Goal: Transaction & Acquisition: Obtain resource

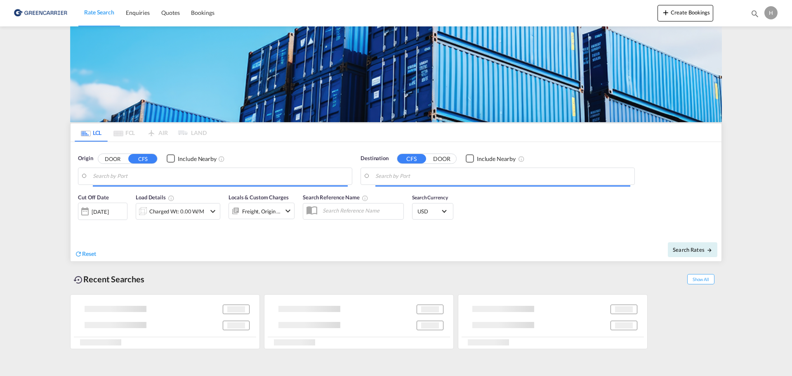
type input "DK-5550, Birkende, [GEOGRAPHIC_DATA], [GEOGRAPHIC_DATA], [GEOGRAPHIC_DATA], [GE…"
type input "[GEOGRAPHIC_DATA], [GEOGRAPHIC_DATA]"
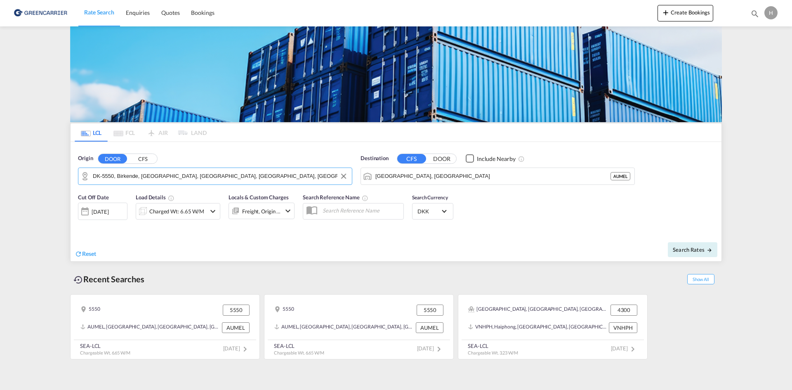
click at [229, 176] on input "DK-5550, Birkende, [GEOGRAPHIC_DATA], [GEOGRAPHIC_DATA], [GEOGRAPHIC_DATA], [GE…" at bounding box center [220, 176] width 255 height 12
drag, startPoint x: 137, startPoint y: 197, endPoint x: 276, endPoint y: 188, distance: 139.0
click at [138, 197] on div "Gesten , 6621 [GEOGRAPHIC_DATA] [GEOGRAPHIC_DATA]-6621" at bounding box center [156, 199] width 157 height 25
type input "DK-6621, Gesten"
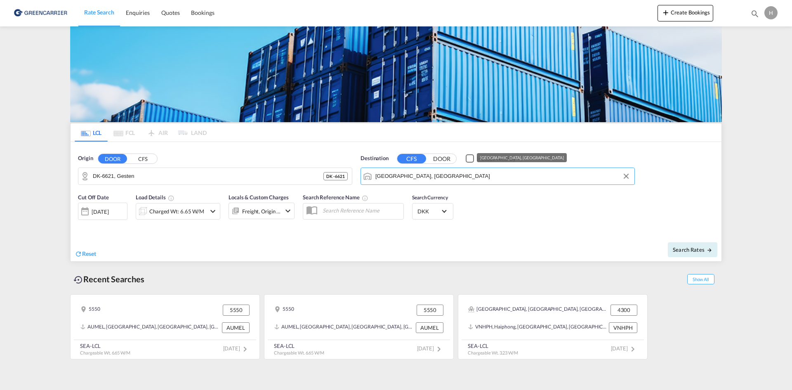
click at [404, 180] on input "[GEOGRAPHIC_DATA], [GEOGRAPHIC_DATA]" at bounding box center [503, 176] width 255 height 12
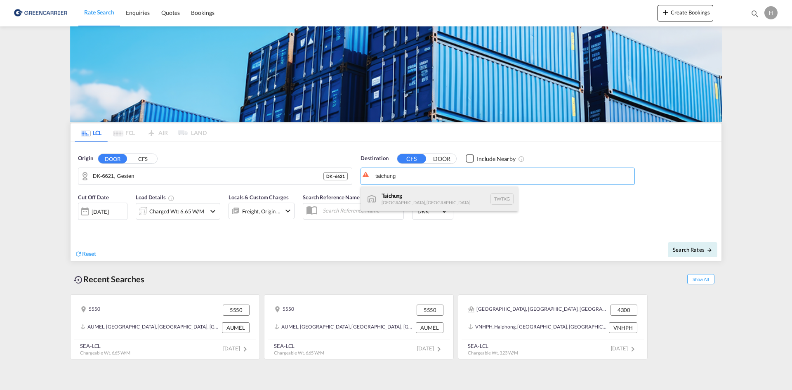
click at [394, 190] on div "Taichung [GEOGRAPHIC_DATA], [GEOGRAPHIC_DATA] TWTXG" at bounding box center [439, 199] width 157 height 25
type input "Taichung, TWTXG"
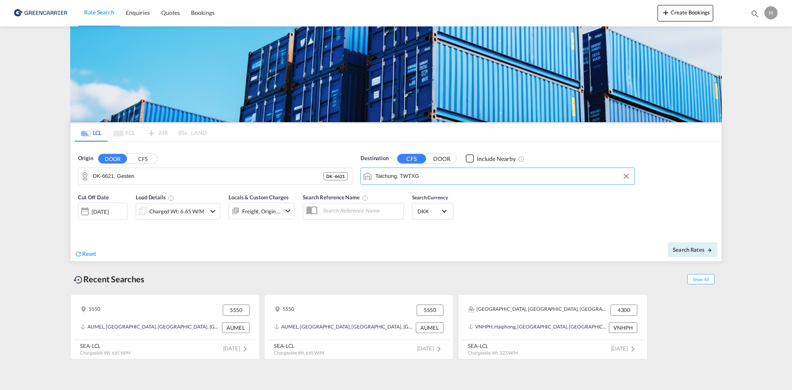
click at [180, 215] on div "Charged Wt: 6.65 W/M" at bounding box center [176, 212] width 55 height 12
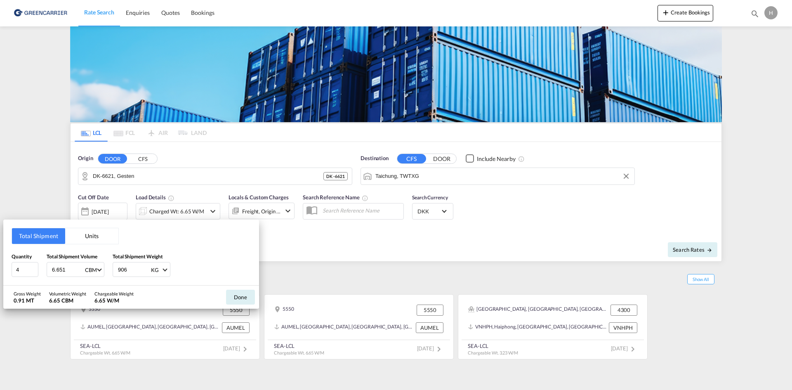
click at [88, 239] on button "Units" at bounding box center [91, 236] width 53 height 16
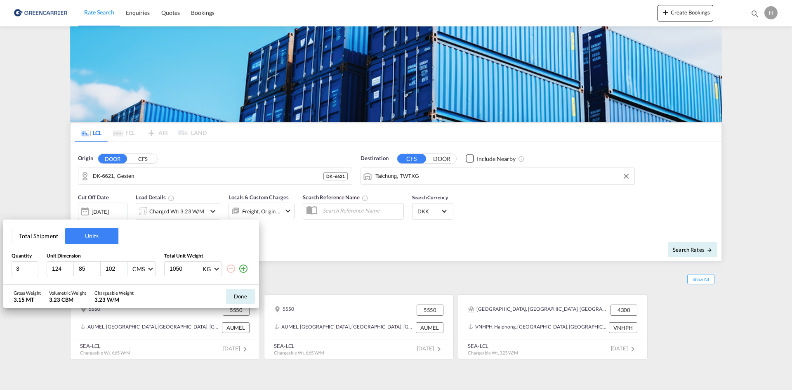
click at [59, 239] on button "Total Shipment" at bounding box center [38, 236] width 53 height 16
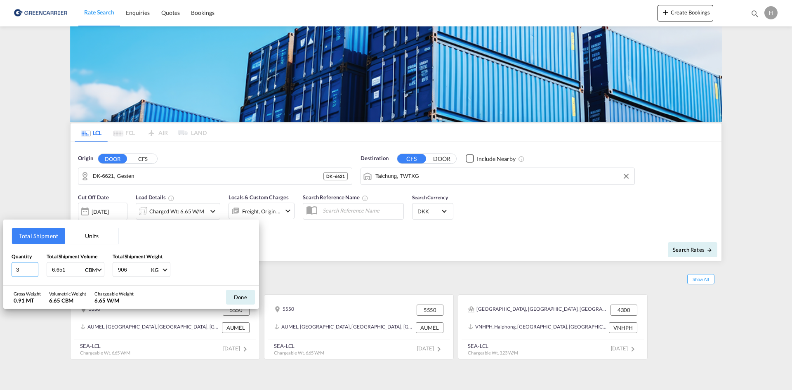
click at [16, 265] on input "3" at bounding box center [25, 269] width 27 height 15
click at [86, 239] on button "Units" at bounding box center [91, 236] width 53 height 16
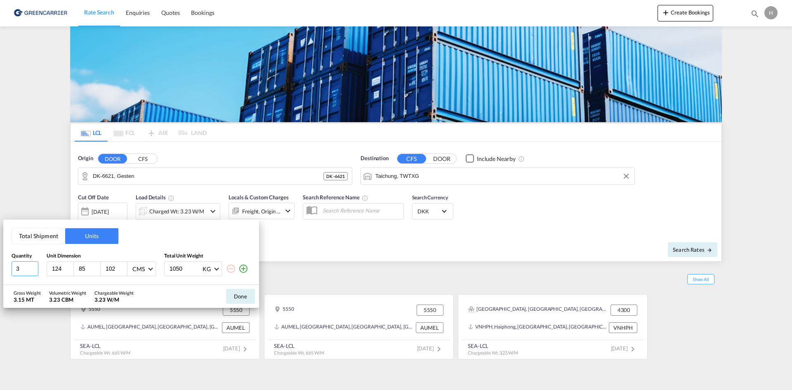
click at [5, 264] on div "Total Shipment Units Quantity Unit Dimension Total Unit Weight 3 124 85 102 CMS…" at bounding box center [131, 252] width 256 height 65
type input "1"
type input "12"
type input "80"
type input "120"
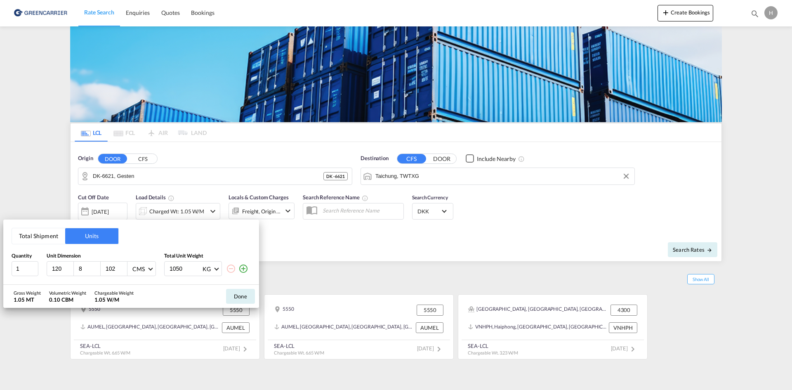
type input "80"
type input "210"
type input "486"
click at [244, 295] on button "Done" at bounding box center [240, 296] width 29 height 15
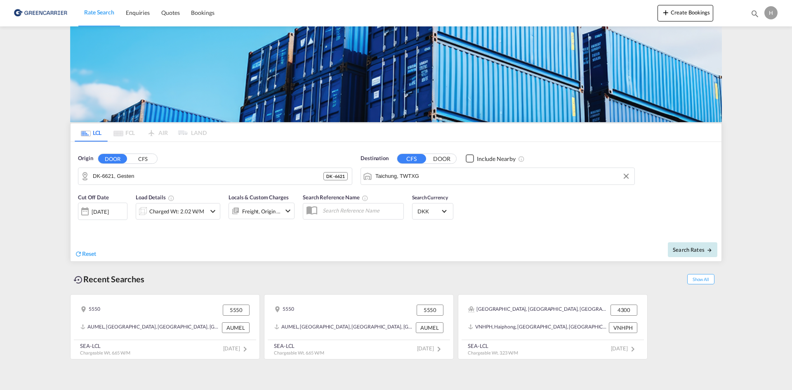
click at [691, 253] on button "Search Rates" at bounding box center [693, 249] width 50 height 15
type input "6621 to TWTXG / [DATE]"
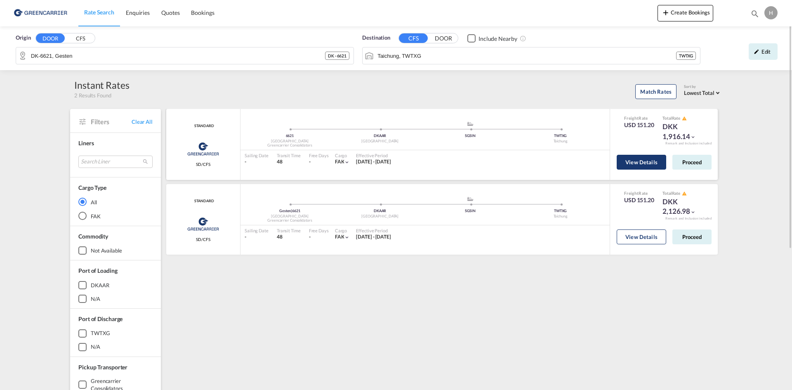
click at [632, 166] on button "View Details" at bounding box center [642, 162] width 50 height 15
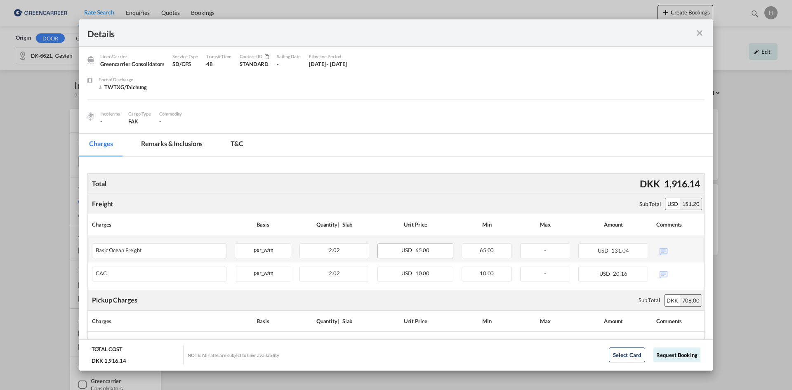
scroll to position [124, 0]
